Goal: Task Accomplishment & Management: Complete application form

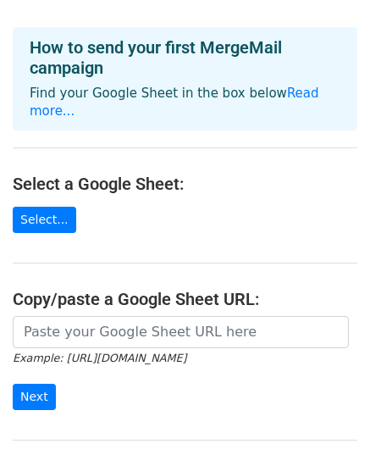
scroll to position [91, 0]
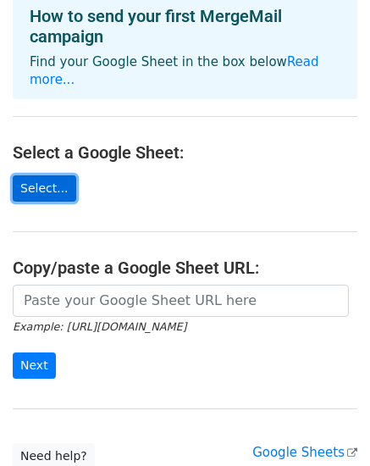
click at [40, 188] on link "Select..." at bounding box center [45, 188] width 64 height 26
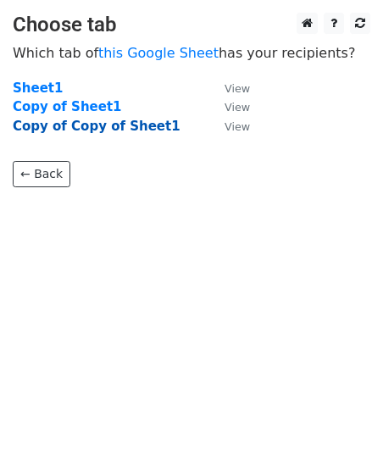
click at [109, 123] on strong "Copy of Copy of Sheet1" at bounding box center [97, 126] width 168 height 15
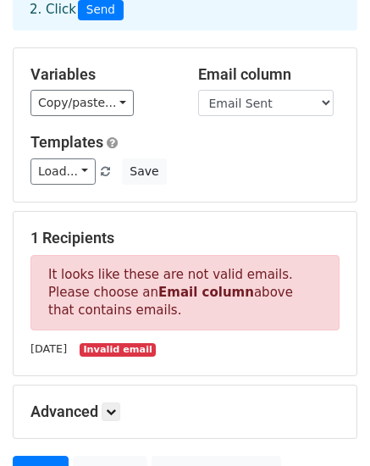
scroll to position [132, 0]
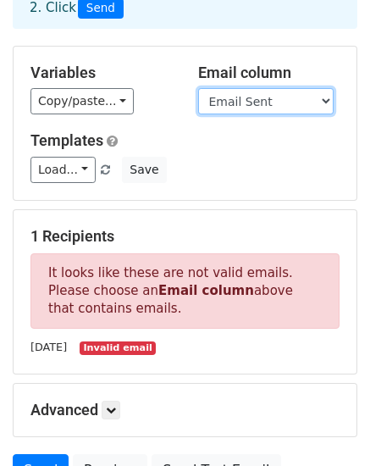
select select "Recipient"
click at [198, 88] on select "First name Last name Recipient Description Discount code Discount amount Email …" at bounding box center [265, 101] width 135 height 26
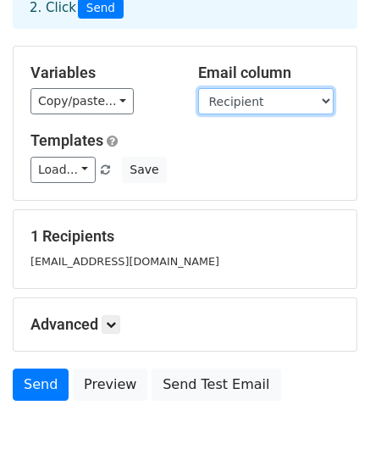
click at [312, 103] on select "First name Last name Recipient Description Discount code Discount amount Email …" at bounding box center [265, 101] width 135 height 26
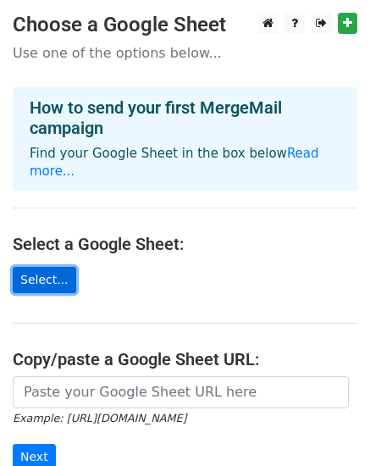
click at [25, 275] on link "Select..." at bounding box center [45, 280] width 64 height 26
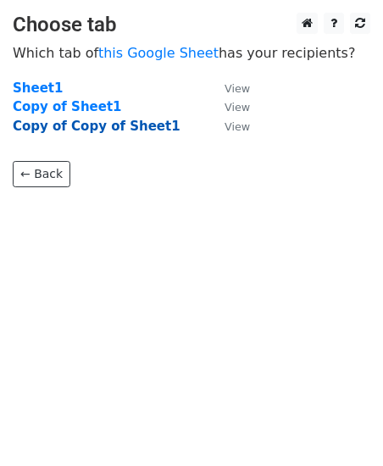
click at [142, 130] on strong "Copy of Copy of Sheet1" at bounding box center [97, 126] width 168 height 15
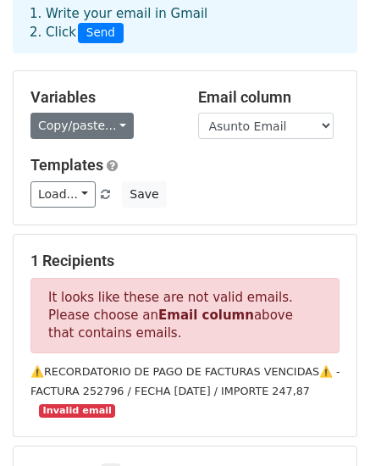
scroll to position [109, 0]
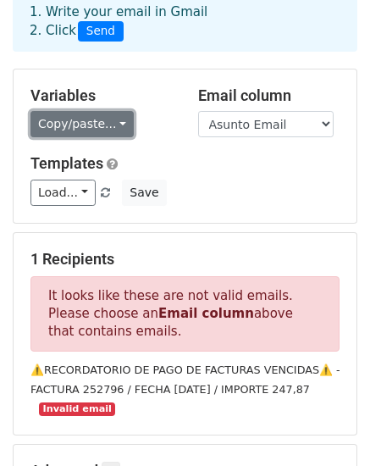
click at [108, 135] on link "Copy/paste..." at bounding box center [81, 124] width 103 height 26
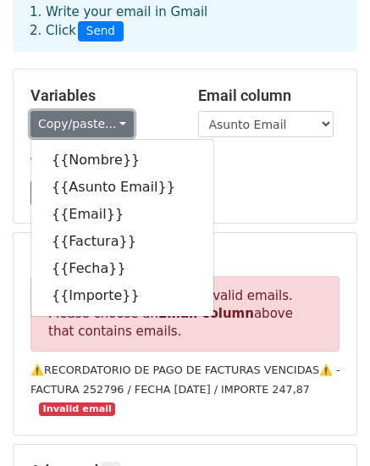
click at [108, 117] on link "Copy/paste..." at bounding box center [81, 124] width 103 height 26
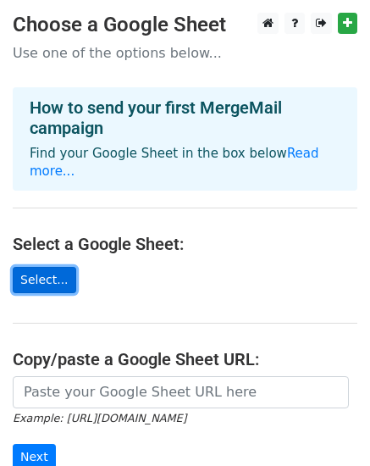
click at [52, 279] on link "Select..." at bounding box center [45, 280] width 64 height 26
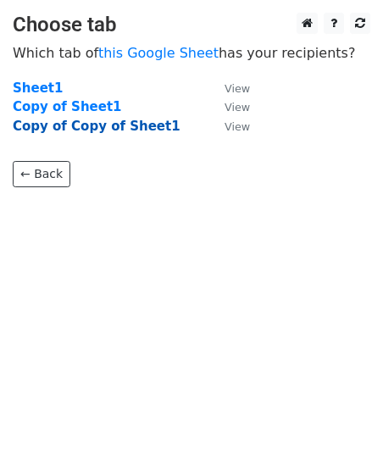
click at [88, 129] on strong "Copy of Copy of Sheet1" at bounding box center [97, 126] width 168 height 15
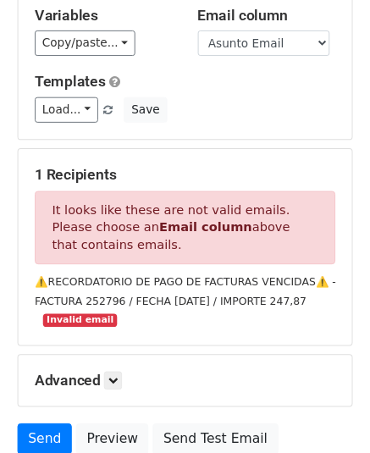
scroll to position [128, 0]
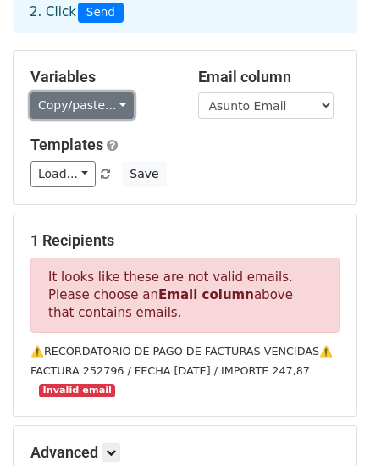
click at [102, 104] on link "Copy/paste..." at bounding box center [81, 105] width 103 height 26
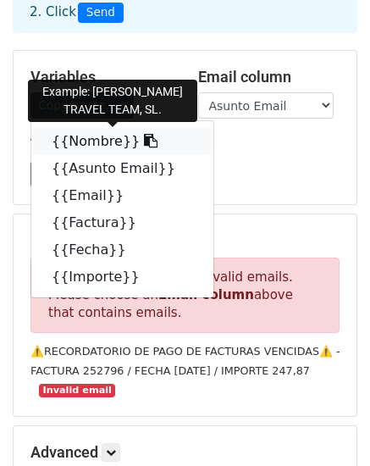
click at [112, 137] on link "{{Nombre}}" at bounding box center [122, 141] width 182 height 27
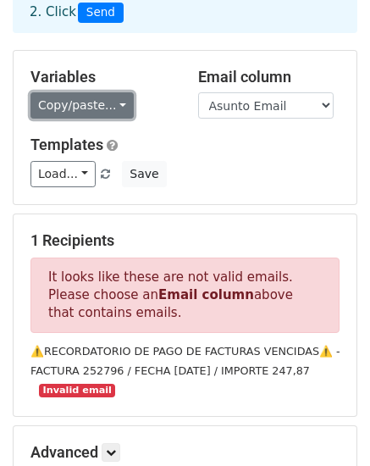
click at [87, 102] on link "Copy/paste..." at bounding box center [81, 105] width 103 height 26
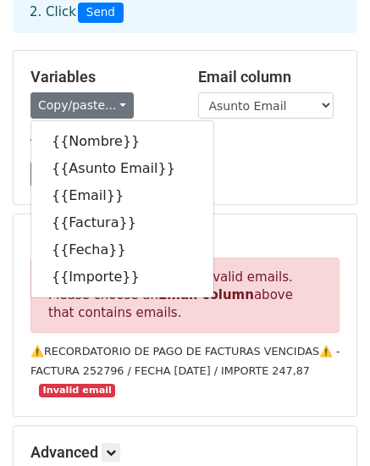
click at [289, 135] on div "Variables Copy/paste... {{Nombre}} {{Asunto Email}} {{Email}} {{Factura}} {{Fec…" at bounding box center [185, 127] width 343 height 153
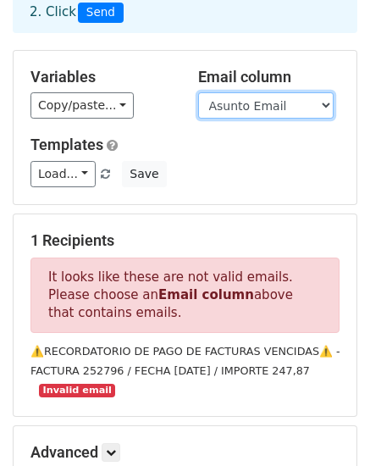
select select "Email"
click at [198, 92] on select "Nombre Asunto Email Email Factura [PERSON_NAME]" at bounding box center [265, 105] width 135 height 26
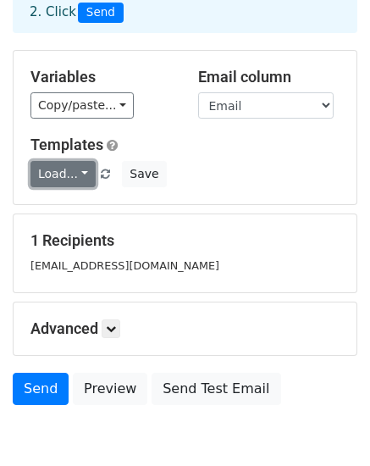
click at [68, 177] on link "Load..." at bounding box center [62, 174] width 65 height 26
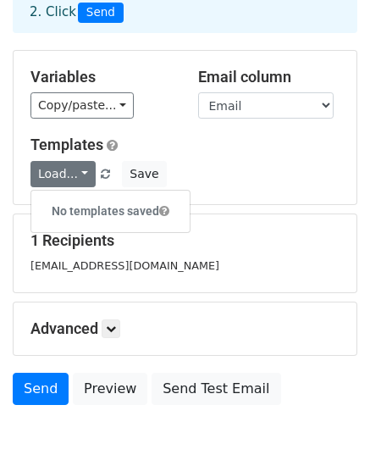
click at [329, 169] on div "Load... No templates saved Save" at bounding box center [185, 174] width 334 height 26
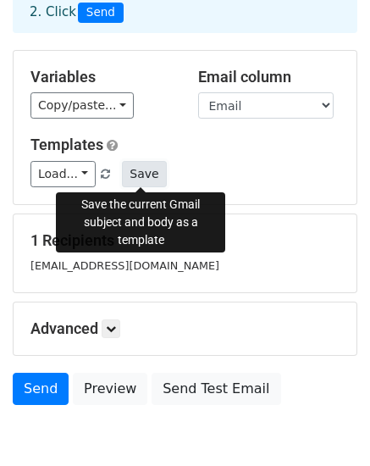
click at [146, 177] on button "Save" at bounding box center [144, 174] width 44 height 26
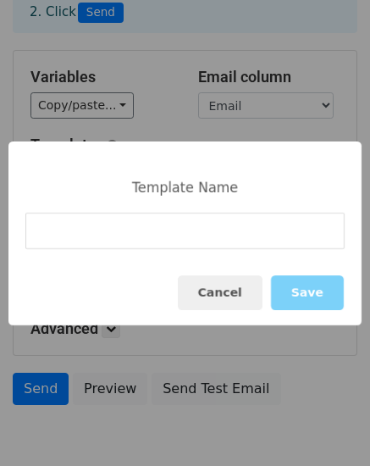
click at [251, 231] on input at bounding box center [184, 231] width 319 height 36
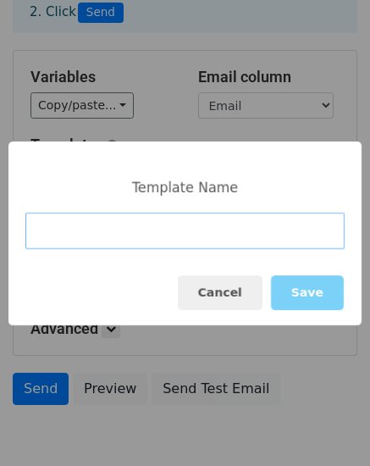
click at [192, 228] on input at bounding box center [184, 231] width 319 height 36
paste input "RECORDATORIO DE PAGO DE FACTURAS VENCIDAS"
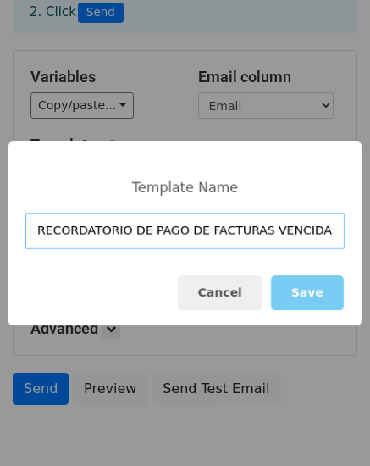
type input "RECORDATORIO DE PAGO DE FACTURAS VENCIDAS"
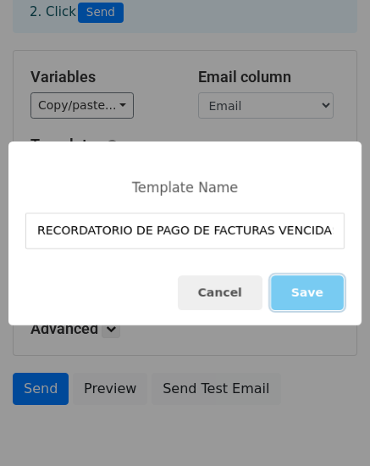
click at [307, 297] on button "Save" at bounding box center [307, 292] width 73 height 35
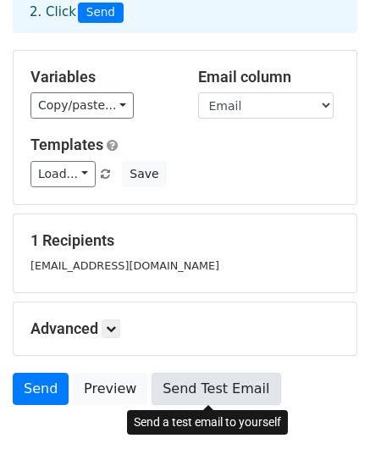
click at [221, 377] on link "Send Test Email" at bounding box center [216, 389] width 129 height 32
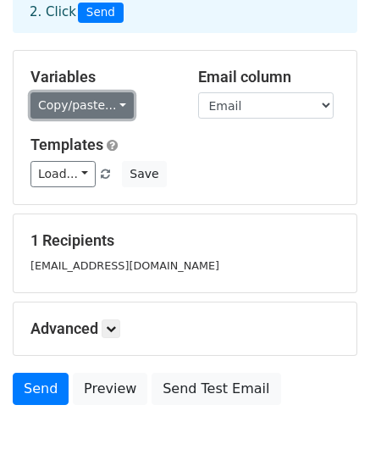
click at [111, 114] on link "Copy/paste..." at bounding box center [81, 105] width 103 height 26
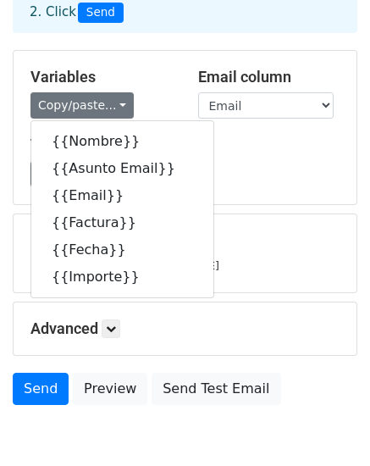
click at [323, 166] on div "Load... RECORDATORIO DE PAGO DE FACTURAS VENCIDAS Save" at bounding box center [185, 174] width 334 height 26
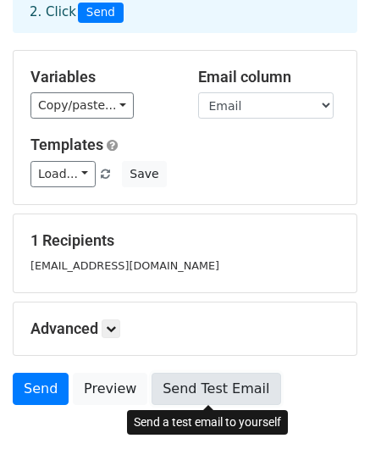
click at [229, 394] on link "Send Test Email" at bounding box center [216, 389] width 129 height 32
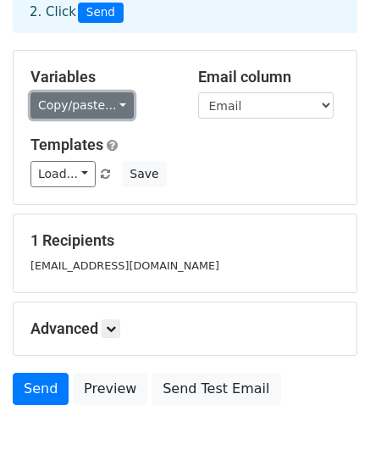
click at [125, 107] on link "Copy/paste..." at bounding box center [81, 105] width 103 height 26
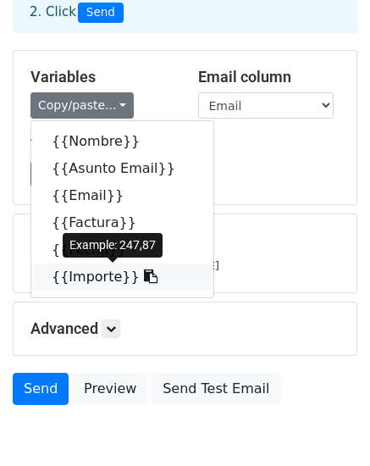
click at [144, 271] on icon at bounding box center [151, 276] width 14 height 14
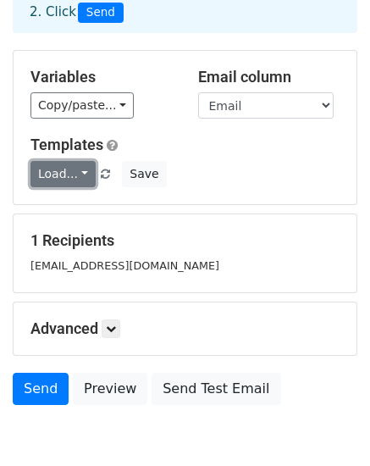
click at [89, 175] on link "Load..." at bounding box center [62, 174] width 65 height 26
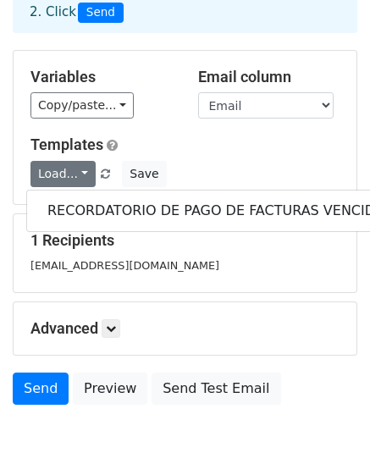
click at [102, 171] on span at bounding box center [105, 174] width 9 height 11
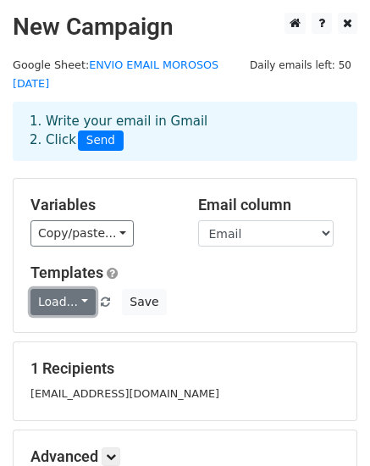
click at [74, 301] on link "Load..." at bounding box center [62, 302] width 65 height 26
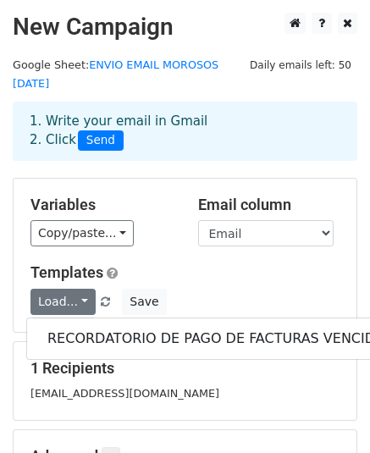
click at [317, 281] on h5 "Templates" at bounding box center [184, 272] width 309 height 19
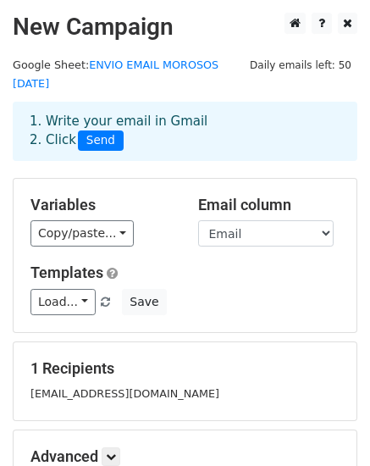
scroll to position [93, 0]
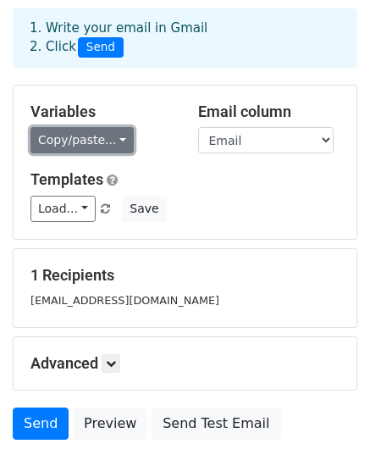
click at [107, 143] on link "Copy/paste..." at bounding box center [81, 140] width 103 height 26
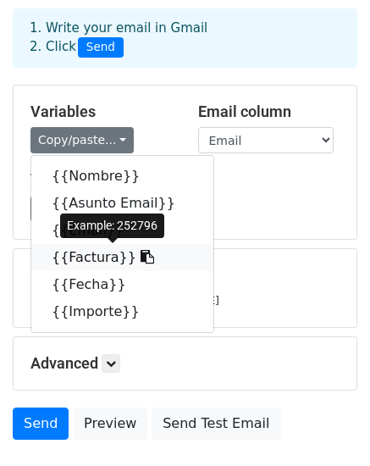
click at [141, 254] on icon at bounding box center [148, 257] width 14 height 14
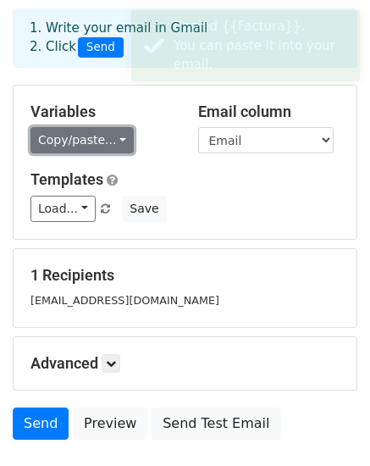
click at [117, 138] on link "Copy/paste..." at bounding box center [81, 140] width 103 height 26
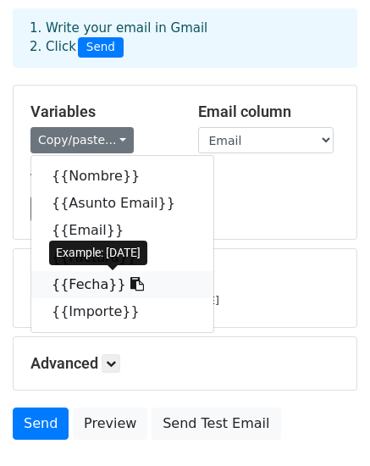
click at [91, 286] on link "{{Fecha}}" at bounding box center [122, 284] width 182 height 27
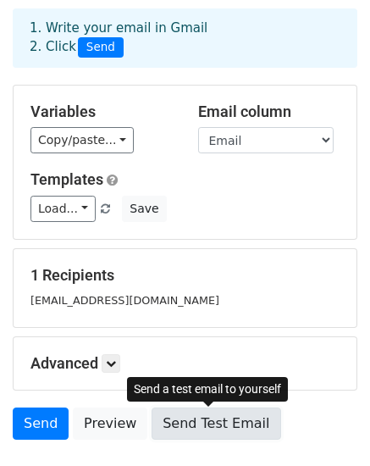
click at [204, 427] on link "Send Test Email" at bounding box center [216, 423] width 129 height 32
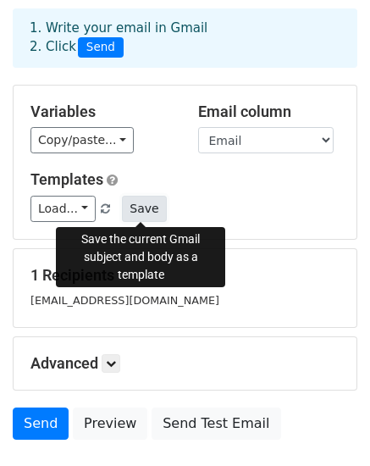
click at [136, 208] on button "Save" at bounding box center [144, 209] width 44 height 26
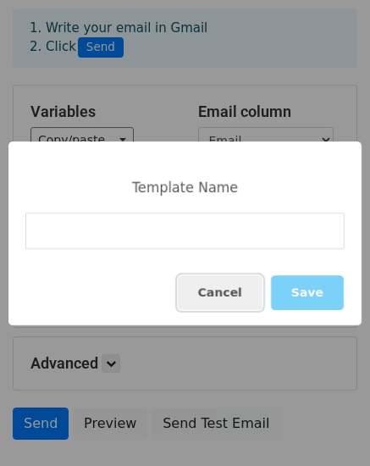
click at [216, 288] on button "Cancel" at bounding box center [220, 292] width 85 height 35
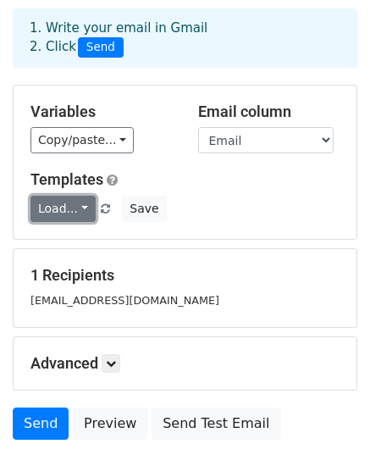
click at [68, 215] on link "Load..." at bounding box center [62, 209] width 65 height 26
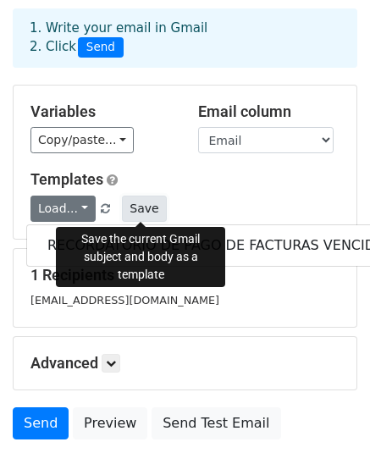
click at [139, 200] on button "Save" at bounding box center [144, 209] width 44 height 26
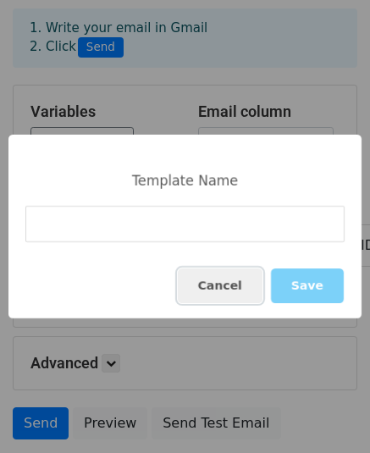
drag, startPoint x: 237, startPoint y: 279, endPoint x: 220, endPoint y: 279, distance: 16.9
click at [237, 279] on button "Cancel" at bounding box center [220, 285] width 85 height 35
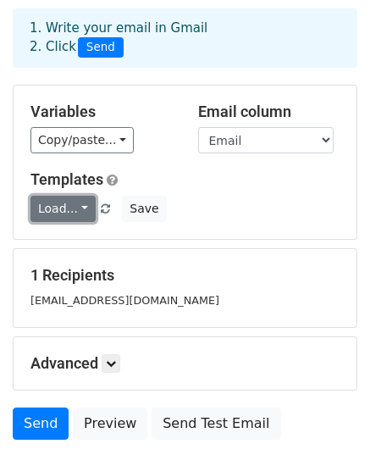
click at [84, 207] on link "Load..." at bounding box center [62, 209] width 65 height 26
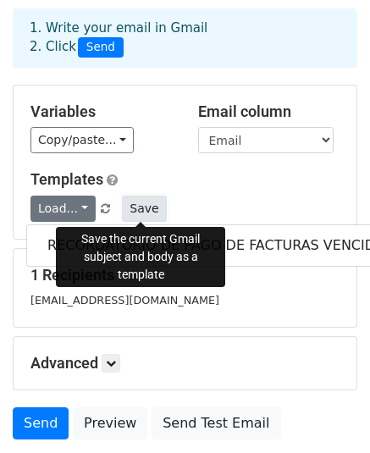
click at [146, 214] on button "Save" at bounding box center [144, 209] width 44 height 26
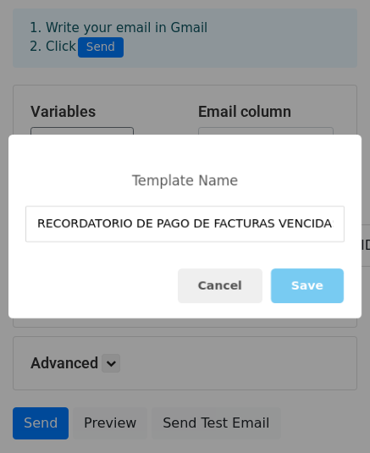
type input "RECORDATORIO DE PAGO DE FACTURAS VENCIDAS"
click at [311, 287] on button "Save" at bounding box center [307, 285] width 73 height 35
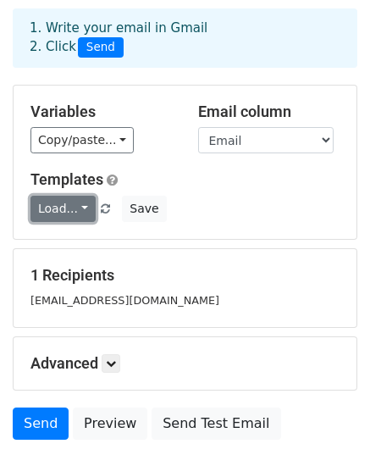
click at [83, 218] on link "Load..." at bounding box center [62, 209] width 65 height 26
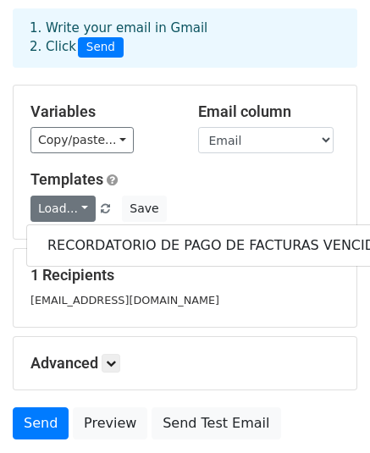
click at [242, 197] on div "Load... RECORDATORIO DE PAGO DE FACTURAS VENCIDAS Save" at bounding box center [185, 209] width 334 height 26
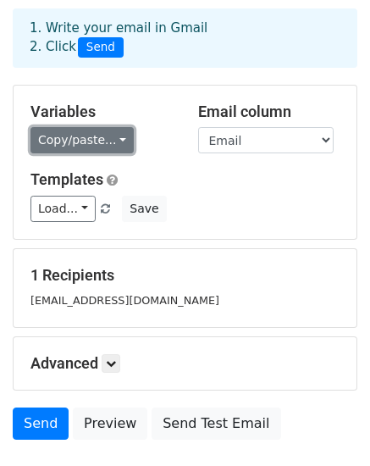
click at [104, 143] on link "Copy/paste..." at bounding box center [81, 140] width 103 height 26
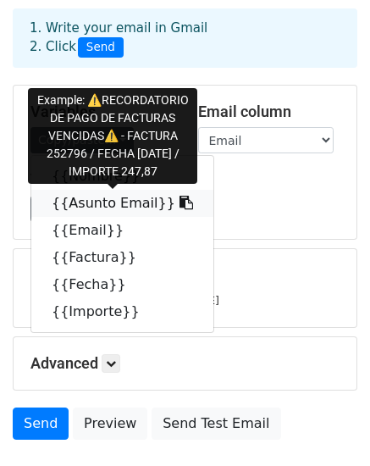
click at [113, 196] on link "{{Asunto Email}}" at bounding box center [122, 203] width 182 height 27
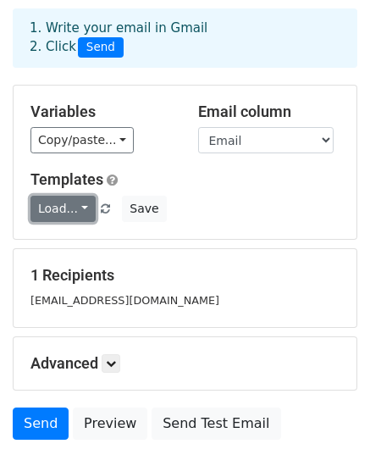
click at [67, 216] on link "Load..." at bounding box center [62, 209] width 65 height 26
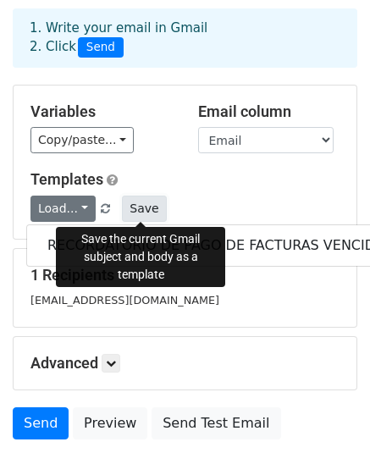
click at [144, 203] on button "Save" at bounding box center [144, 209] width 44 height 26
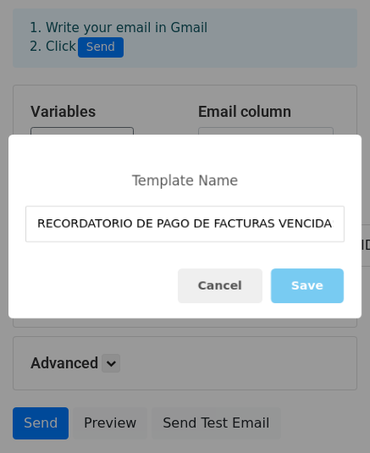
type input "RECORDATORIO DE PAGO DE FACTURAS VENCIDAS"
click at [284, 280] on button "Save" at bounding box center [307, 285] width 73 height 35
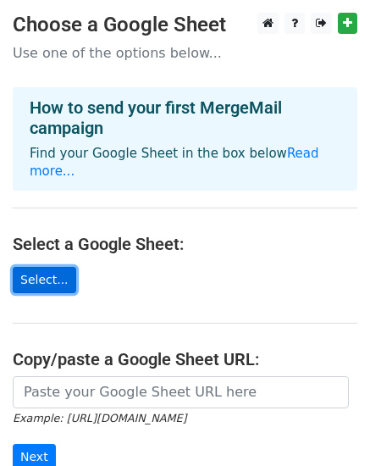
click at [41, 285] on link "Select..." at bounding box center [45, 280] width 64 height 26
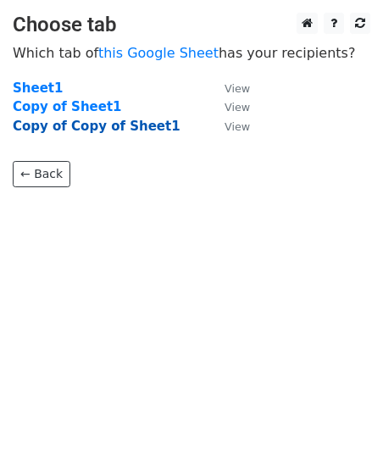
click at [69, 130] on strong "Copy of Copy of Sheet1" at bounding box center [97, 126] width 168 height 15
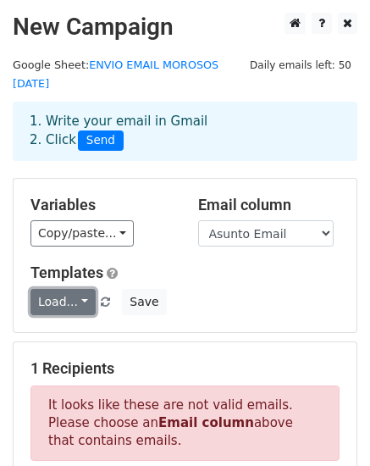
click at [78, 301] on link "Load..." at bounding box center [62, 302] width 65 height 26
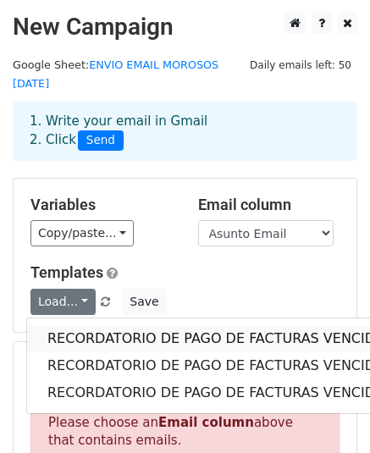
click at [83, 329] on link "RECORDATORIO DE PAGO DE FACTURAS VENCIDAS" at bounding box center [220, 338] width 386 height 27
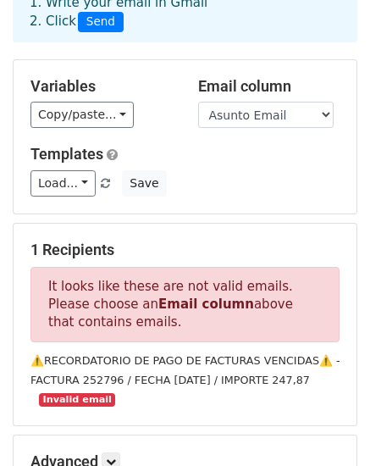
scroll to position [165, 0]
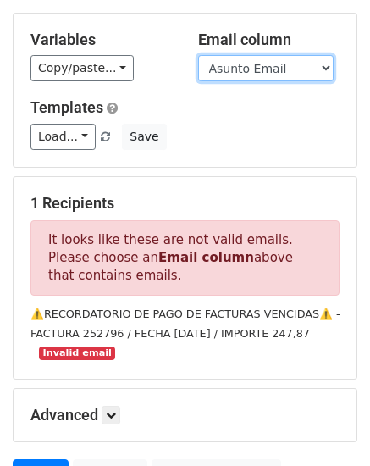
select select "Email"
click at [198, 55] on select "Nombre Asunto Email Email Factura Fecha Importe" at bounding box center [265, 68] width 135 height 26
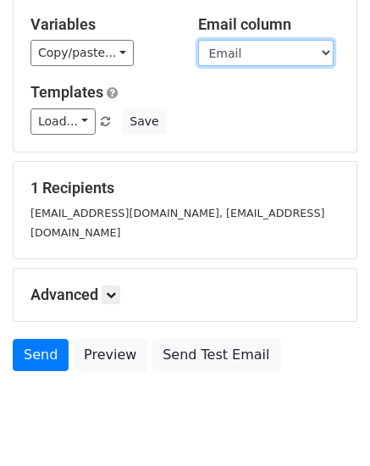
scroll to position [211, 0]
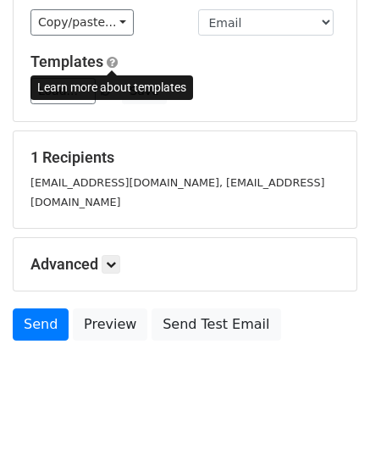
click at [108, 61] on span at bounding box center [112, 62] width 11 height 13
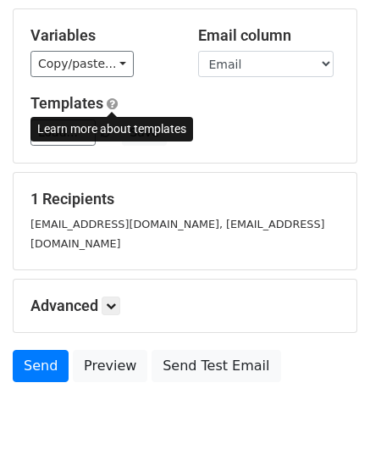
scroll to position [144, 0]
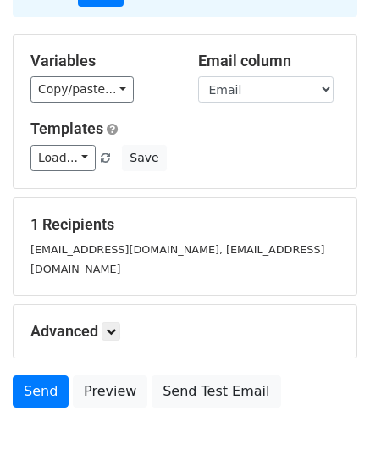
click at [338, 161] on div "Load... RECORDATORIO DE PAGO DE FACTURAS VENCIDAS RECORDATORIO DE PAGO DE FACTU…" at bounding box center [185, 158] width 334 height 26
click at [51, 152] on link "Load..." at bounding box center [62, 158] width 65 height 26
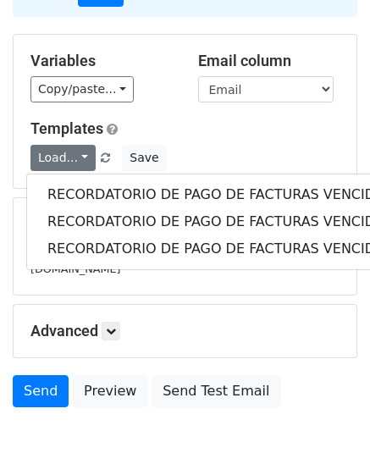
click at [273, 157] on div "Load... RECORDATORIO DE PAGO DE FACTURAS VENCIDAS RECORDATORIO DE PAGO DE FACTU…" at bounding box center [185, 158] width 334 height 26
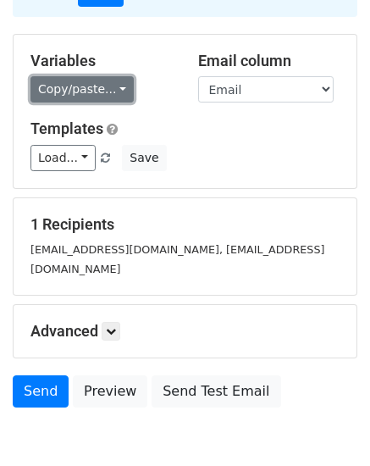
click at [106, 100] on link "Copy/paste..." at bounding box center [81, 89] width 103 height 26
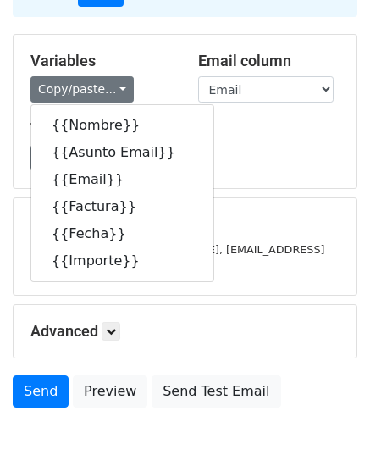
click at [276, 172] on div "Variables Copy/paste... {{Nombre}} {{Asunto Email}} {{Email}} {{Factura}} {{Fec…" at bounding box center [185, 111] width 343 height 153
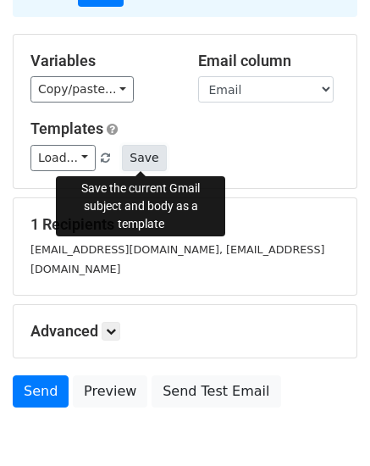
click at [141, 155] on button "Save" at bounding box center [144, 158] width 44 height 26
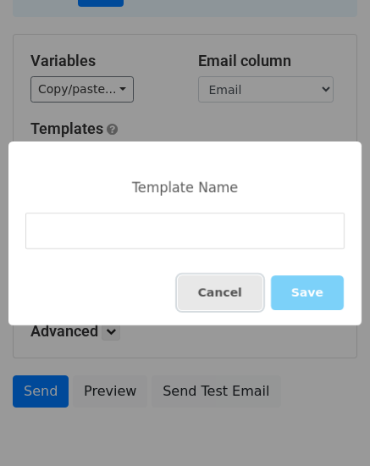
click at [246, 307] on button "Cancel" at bounding box center [220, 292] width 85 height 35
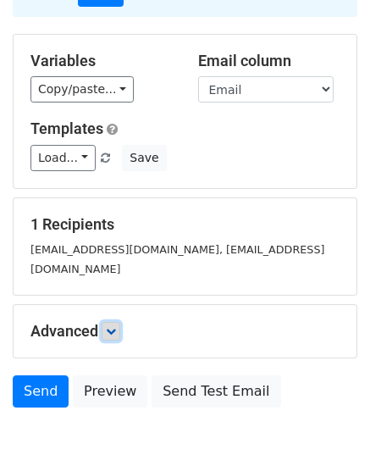
click at [111, 326] on icon at bounding box center [111, 331] width 10 height 10
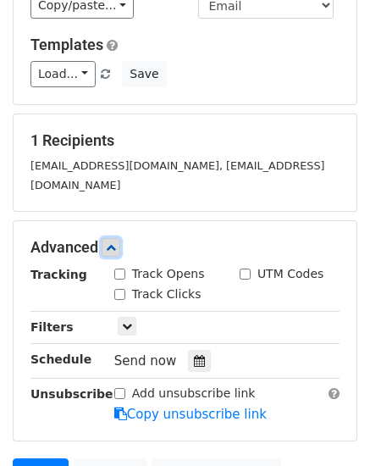
scroll to position [378, 0]
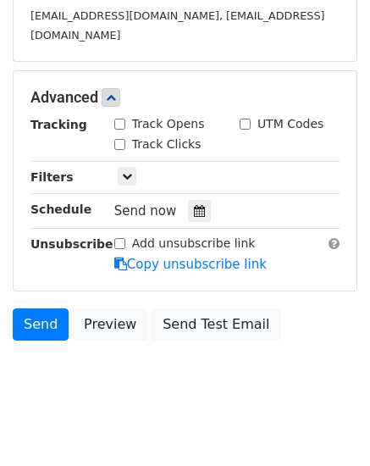
click at [149, 115] on label "Track Opens" at bounding box center [168, 124] width 73 height 18
click at [125, 119] on input "Track Opens" at bounding box center [119, 124] width 11 height 11
checkbox input "true"
click at [149, 135] on label "Track Clicks" at bounding box center [166, 144] width 69 height 18
click at [125, 139] on input "Track Clicks" at bounding box center [119, 144] width 11 height 11
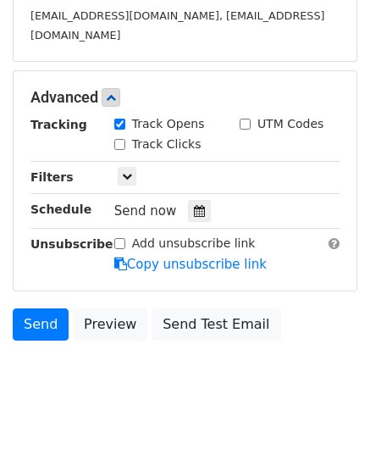
checkbox input "true"
click at [108, 88] on link at bounding box center [111, 97] width 19 height 19
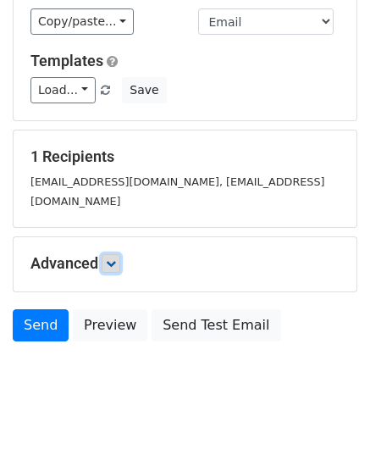
scroll to position [211, 0]
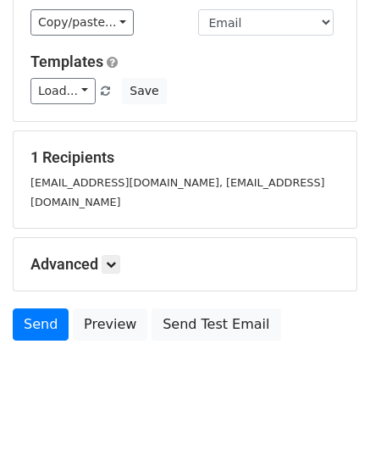
click at [122, 329] on div "Send Preview Send Test Email" at bounding box center [185, 328] width 370 height 41
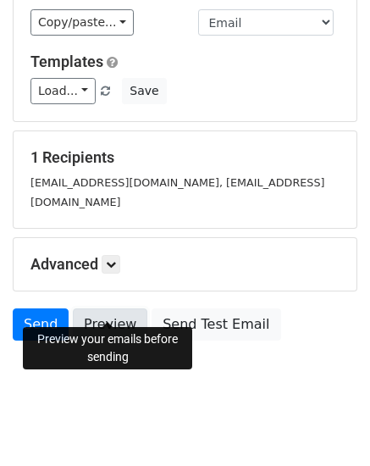
click at [121, 312] on link "Preview" at bounding box center [110, 324] width 75 height 32
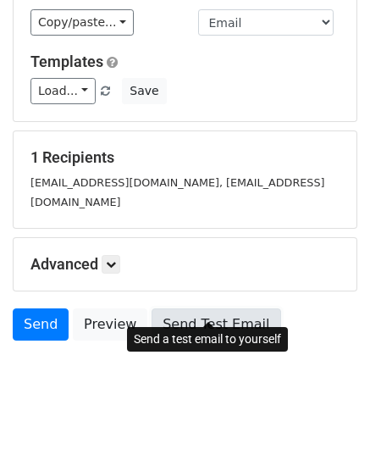
click at [218, 310] on link "Send Test Email" at bounding box center [216, 324] width 129 height 32
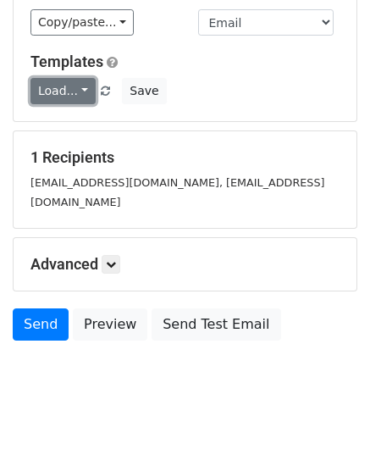
click at [90, 92] on link "Load..." at bounding box center [62, 91] width 65 height 26
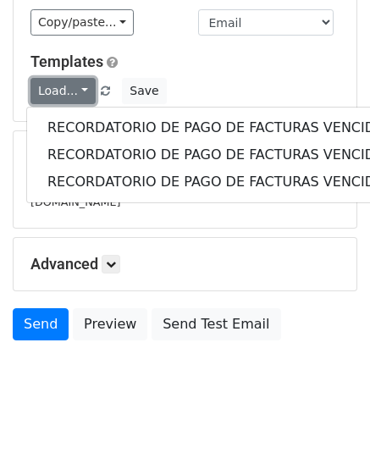
click at [90, 92] on link "Load..." at bounding box center [62, 91] width 65 height 26
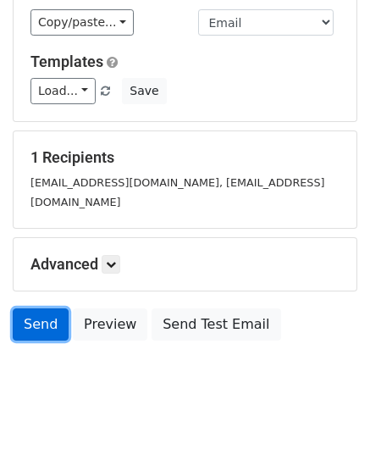
click at [38, 308] on link "Send" at bounding box center [41, 324] width 56 height 32
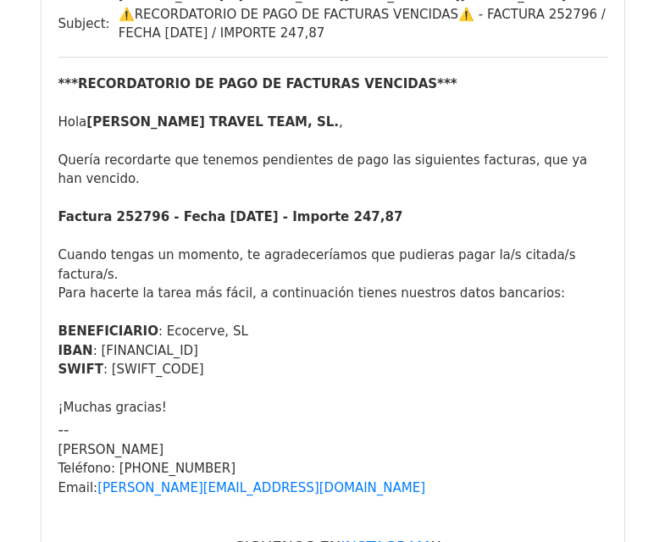
scroll to position [227, 0]
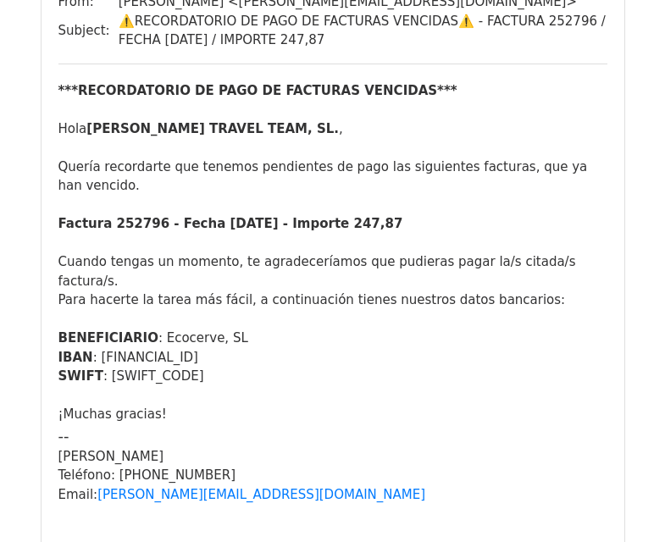
drag, startPoint x: 671, startPoint y: 80, endPoint x: 665, endPoint y: 157, distance: 76.4
click at [664, 157] on html "Campaign Preview 1 recipient To send your campaign, go back to Gmail and click …" at bounding box center [332, 551] width 665 height 1556
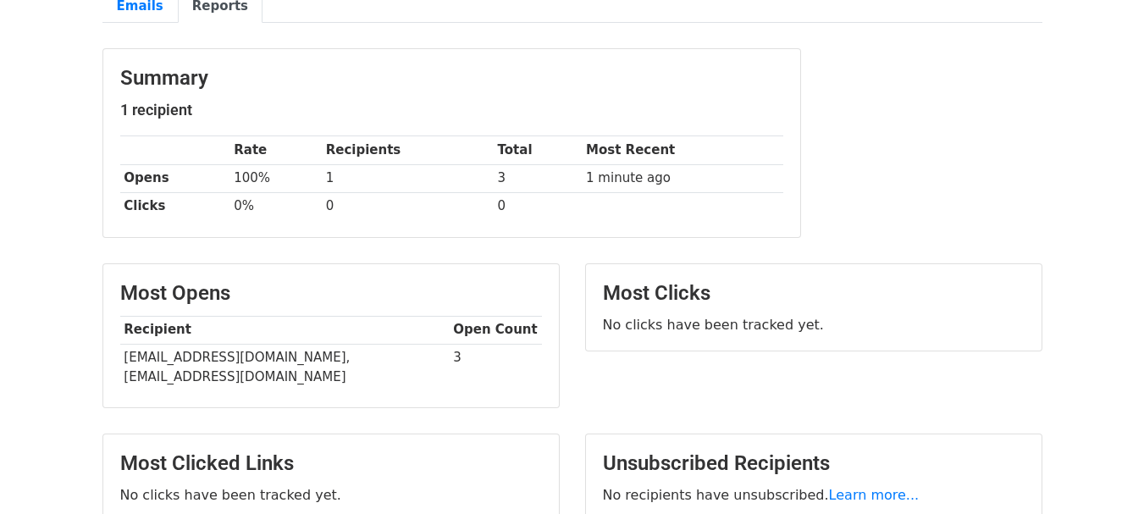
scroll to position [225, 0]
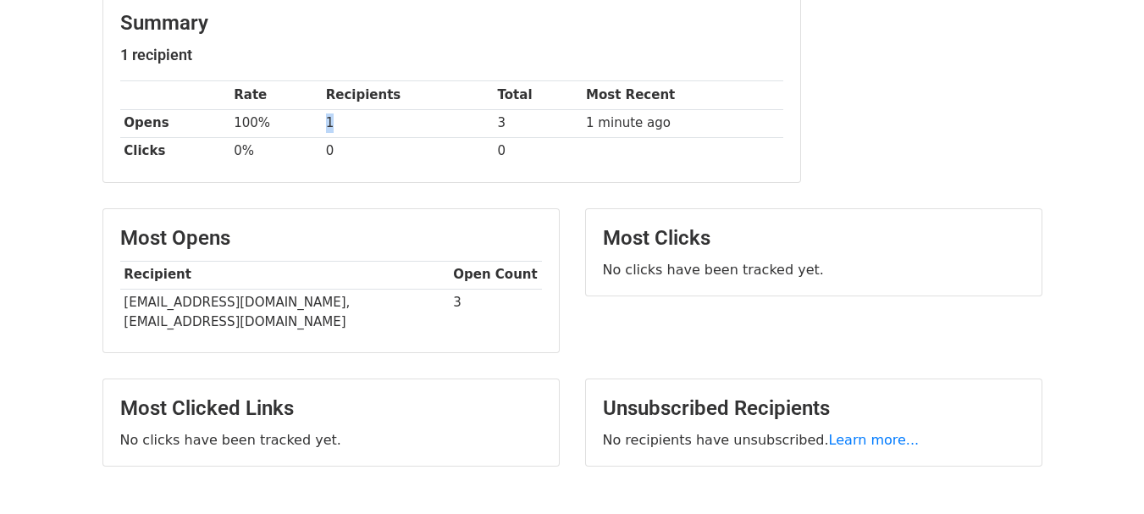
drag, startPoint x: 338, startPoint y: 122, endPoint x: 328, endPoint y: 119, distance: 10.7
click at [328, 119] on td "1" at bounding box center [408, 123] width 172 height 28
click at [321, 127] on td "100%" at bounding box center [274, 123] width 91 height 28
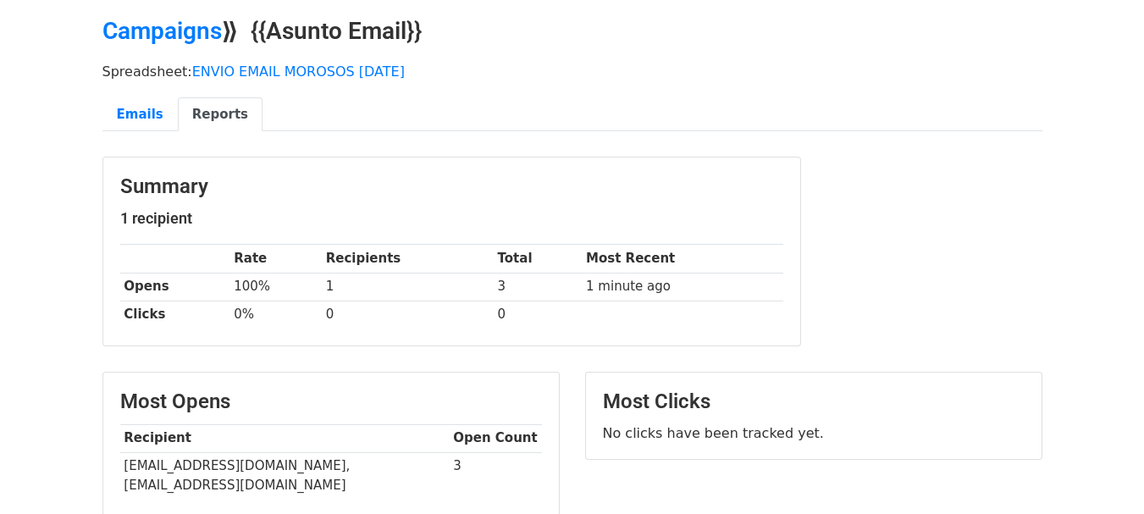
scroll to position [14, 0]
